Goal: Information Seeking & Learning: Learn about a topic

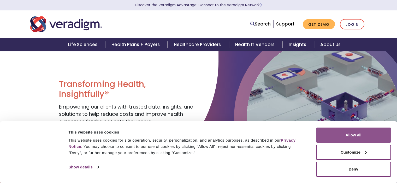
click at [350, 135] on button "Allow all" at bounding box center [353, 135] width 75 height 15
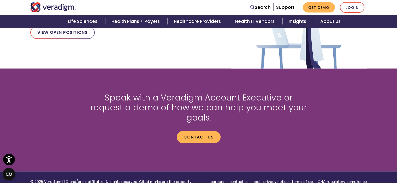
scroll to position [632, 0]
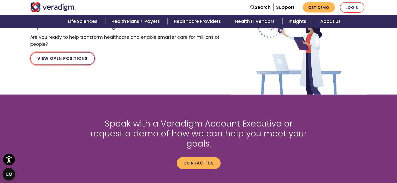
click at [62, 60] on link "View Open Positions" at bounding box center [62, 58] width 64 height 13
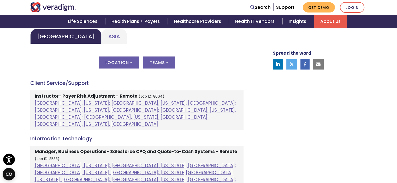
scroll to position [313, 0]
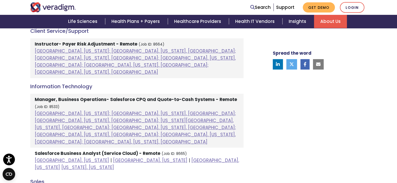
click at [74, 83] on h4 "Information Technology" at bounding box center [136, 86] width 213 height 6
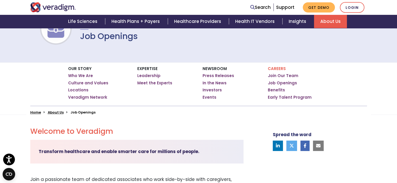
scroll to position [0, 0]
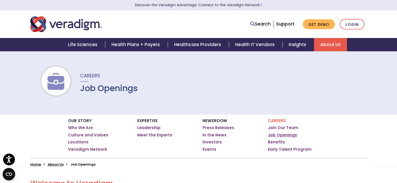
click at [283, 135] on link "Job Openings" at bounding box center [282, 135] width 29 height 5
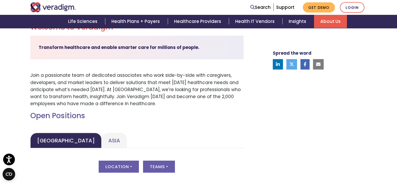
scroll to position [209, 0]
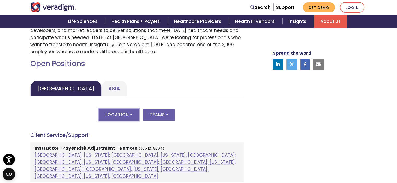
click at [129, 114] on button "Location" at bounding box center [119, 115] width 40 height 12
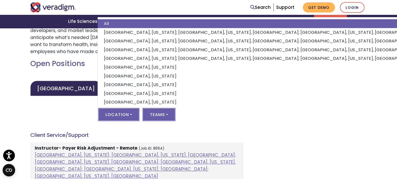
click at [168, 114] on button "Teams" at bounding box center [159, 115] width 32 height 12
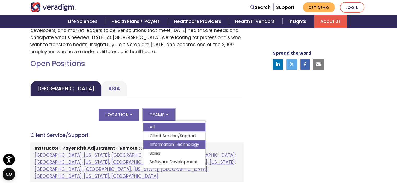
click at [171, 146] on link "Information Technology" at bounding box center [174, 144] width 62 height 9
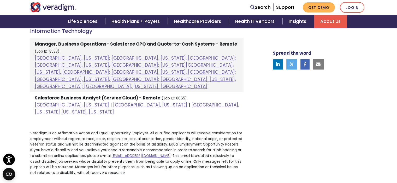
scroll to position [287, 0]
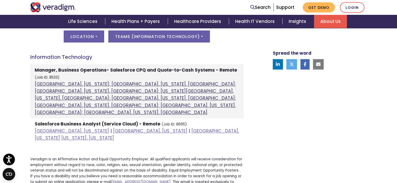
click at [125, 84] on link "Atlanta, Georgia; Columbia, South Carolina, United States; Houston, Texas, Unit…" at bounding box center [135, 98] width 201 height 35
